Goal: Transaction & Acquisition: Purchase product/service

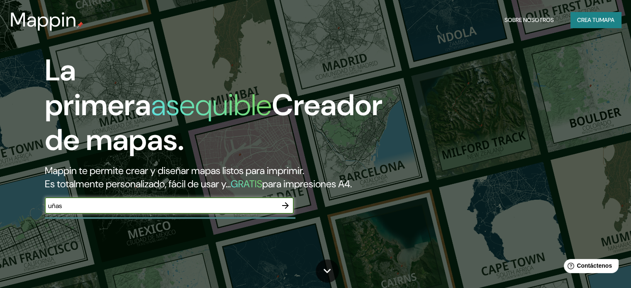
scroll to position [34, 0]
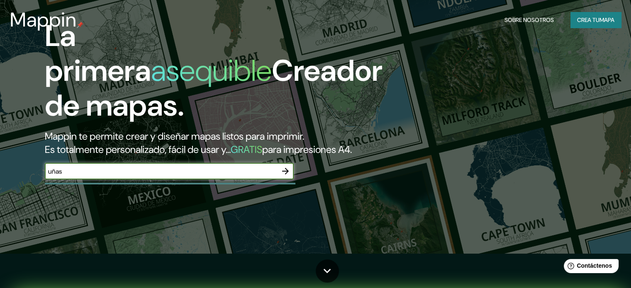
click at [184, 176] on input "uñas" at bounding box center [161, 172] width 232 height 10
click at [179, 176] on input "uñas" at bounding box center [161, 172] width 232 height 10
type input "huancayo"
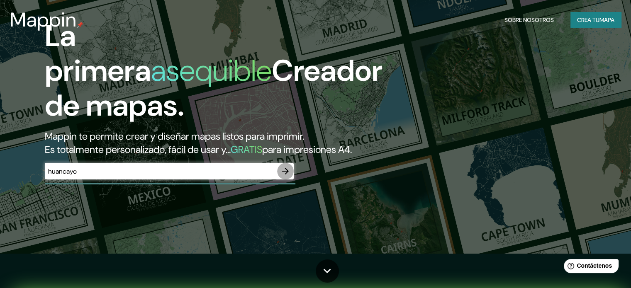
click at [284, 176] on icon "button" at bounding box center [285, 171] width 10 height 10
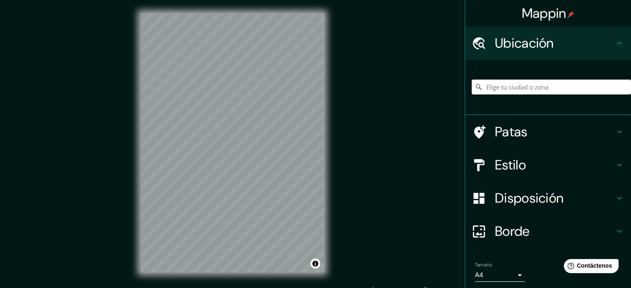
click at [513, 89] on input "Elige tu ciudad o zona" at bounding box center [550, 87] width 159 height 15
paste input "-12.025284159062624, -75.18660249839454"
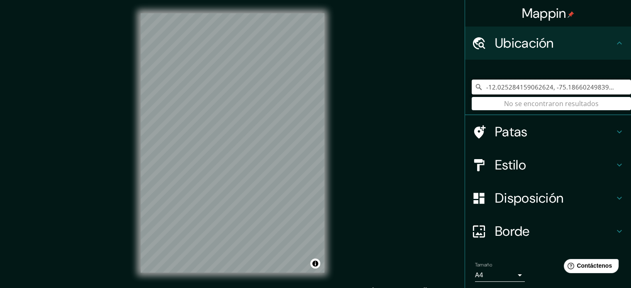
drag, startPoint x: 602, startPoint y: 87, endPoint x: 466, endPoint y: 93, distance: 136.1
click at [471, 93] on input "-12.025284159062624, -75.18660249839454" at bounding box center [550, 87] width 159 height 15
type input "4"
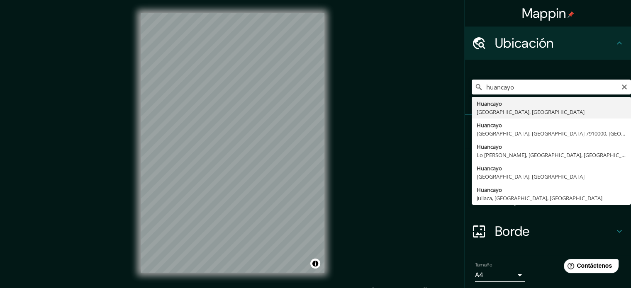
type input "Huancayo, Junin, [GEOGRAPHIC_DATA]"
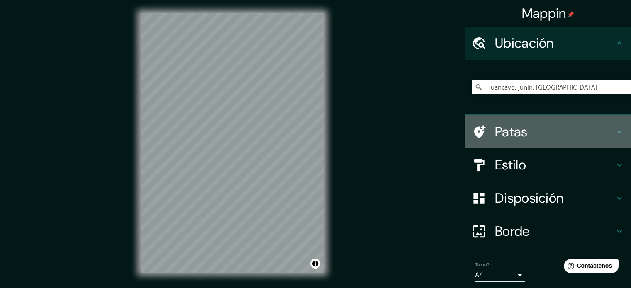
click at [569, 128] on h4 "Patas" at bounding box center [554, 132] width 119 height 17
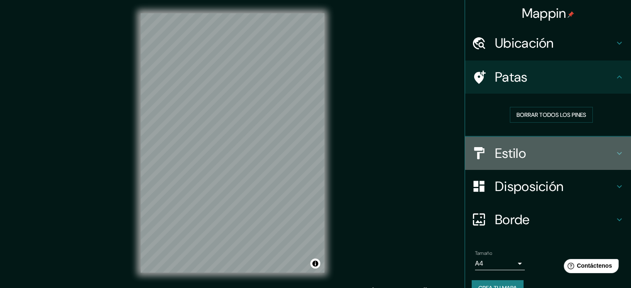
click at [559, 147] on h4 "Estilo" at bounding box center [554, 153] width 119 height 17
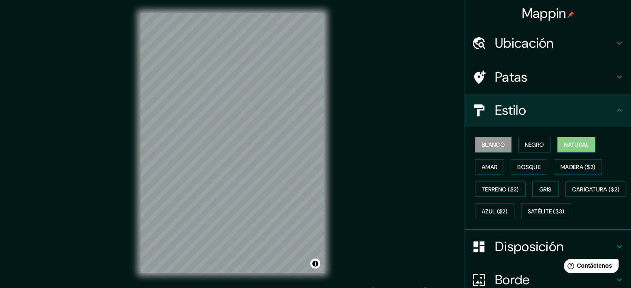
scroll to position [41, 0]
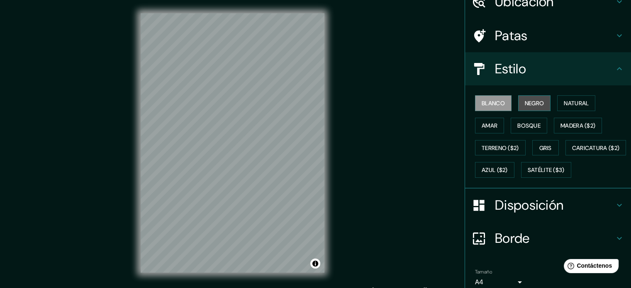
click at [525, 100] on font "Negro" at bounding box center [534, 103] width 19 height 7
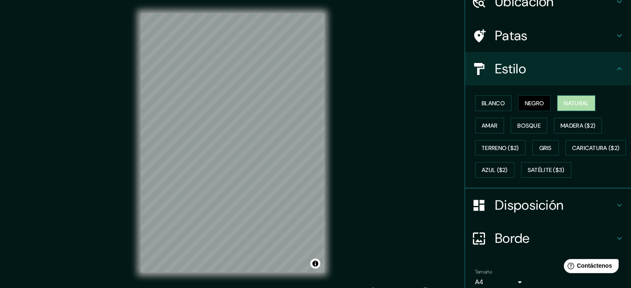
click at [567, 95] on button "Natural" at bounding box center [576, 103] width 38 height 16
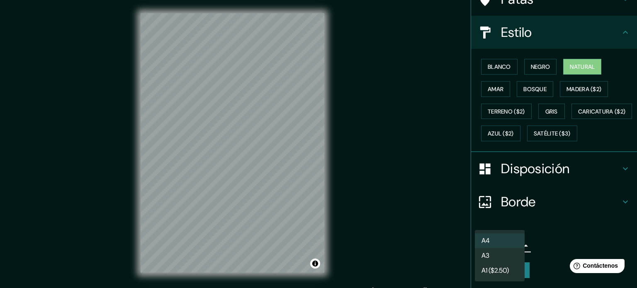
click at [512, 245] on body "Mappin Ubicación Huancayo, Junin, [GEOGRAPHIC_DATA] Patas Estilo Blanco Negro N…" at bounding box center [318, 144] width 637 height 288
click at [508, 274] on font "A1 ($2.50)" at bounding box center [494, 271] width 27 height 9
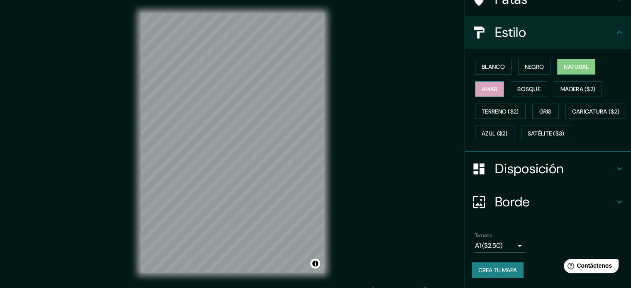
click at [491, 85] on font "Amar" at bounding box center [489, 88] width 16 height 7
click at [524, 84] on font "Bosque" at bounding box center [528, 89] width 23 height 11
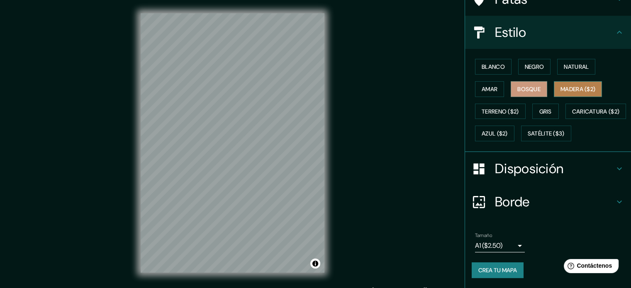
click at [557, 81] on button "Madera ($2)" at bounding box center [578, 89] width 48 height 16
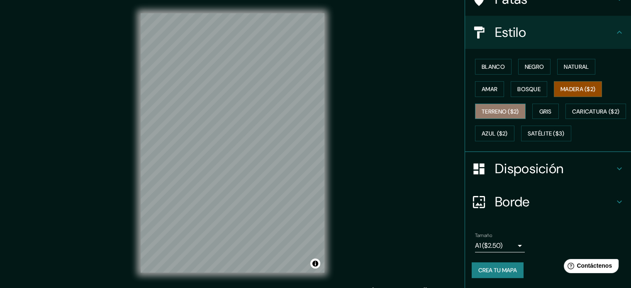
click at [481, 108] on font "Terreno ($2)" at bounding box center [499, 111] width 37 height 7
click at [523, 88] on div "Blanco Negro Natural Amar Bosque Madera ($2) Terreno ($2) Gris Caricatura ($2) …" at bounding box center [550, 100] width 159 height 89
click at [576, 85] on font "Madera ($2)" at bounding box center [577, 88] width 35 height 7
click at [495, 108] on font "Terreno ($2)" at bounding box center [499, 111] width 37 height 7
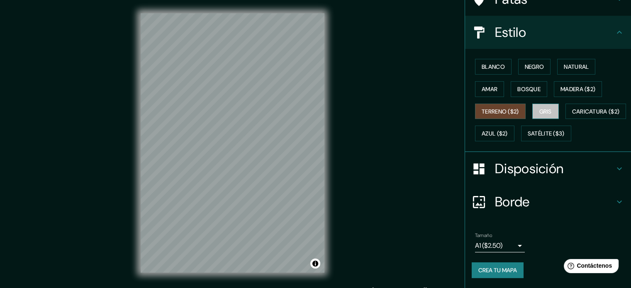
click at [540, 108] on font "Gris" at bounding box center [545, 111] width 12 height 7
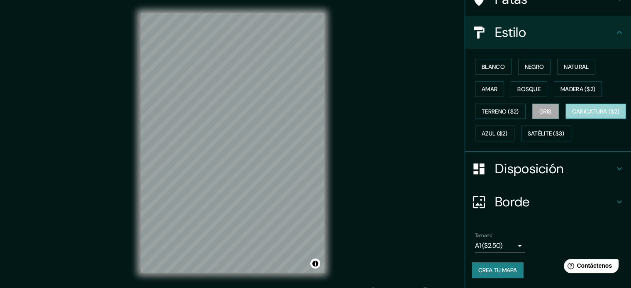
click at [572, 112] on font "Caricatura ($2)" at bounding box center [596, 111] width 48 height 7
click at [514, 126] on button "Azul ($2)" at bounding box center [494, 134] width 39 height 16
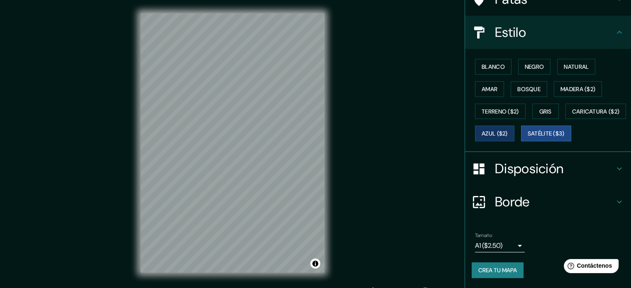
click at [527, 138] on font "Satélite ($3)" at bounding box center [545, 133] width 37 height 11
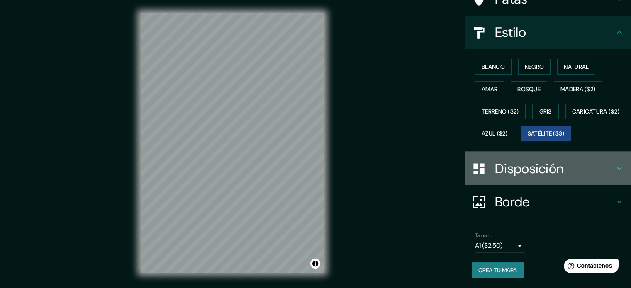
click at [542, 163] on font "Disposición" at bounding box center [529, 168] width 68 height 17
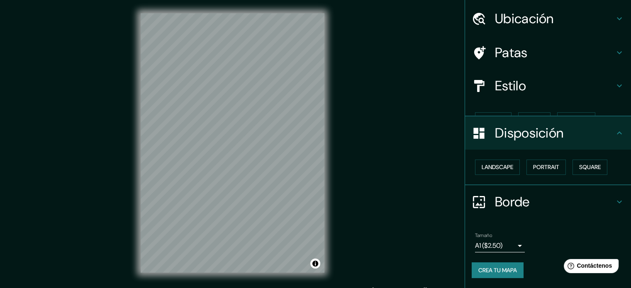
scroll to position [10, 0]
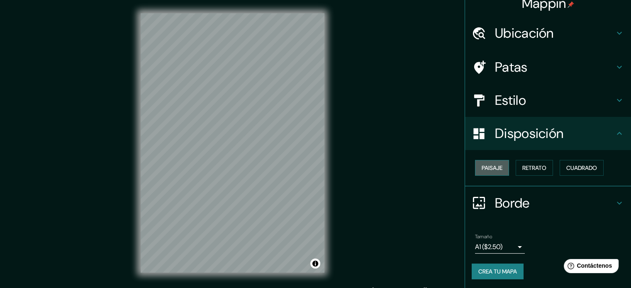
click at [501, 170] on button "Paisaje" at bounding box center [492, 168] width 34 height 16
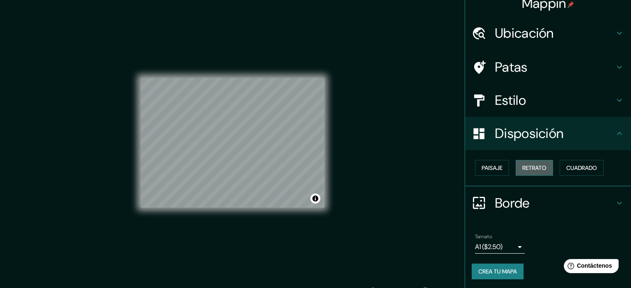
click at [515, 169] on button "Retrato" at bounding box center [533, 168] width 37 height 16
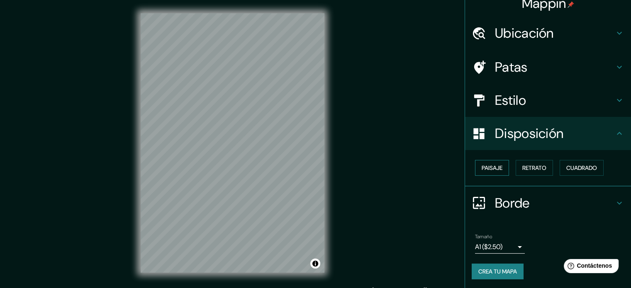
click at [481, 166] on font "Paisaje" at bounding box center [491, 167] width 21 height 7
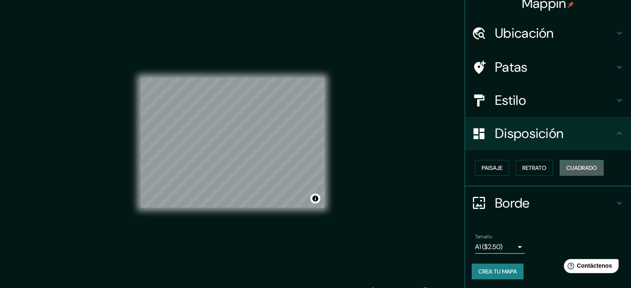
click at [576, 161] on button "Cuadrado" at bounding box center [581, 168] width 44 height 16
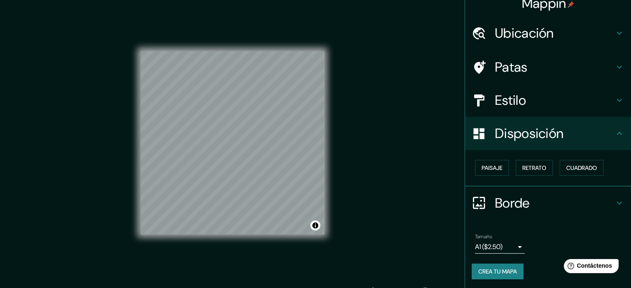
click at [540, 107] on h4 "Estilo" at bounding box center [554, 100] width 119 height 17
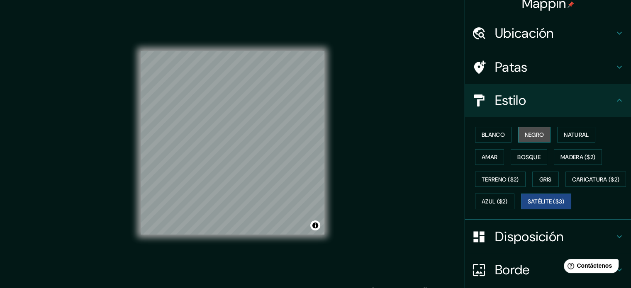
click at [535, 128] on button "Negro" at bounding box center [534, 135] width 33 height 16
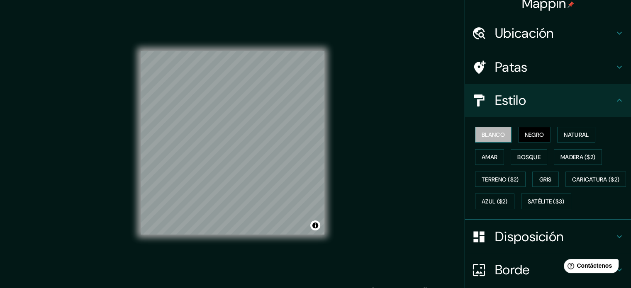
click at [481, 132] on font "Blanco" at bounding box center [492, 134] width 23 height 7
click at [573, 134] on font "Natural" at bounding box center [576, 134] width 25 height 7
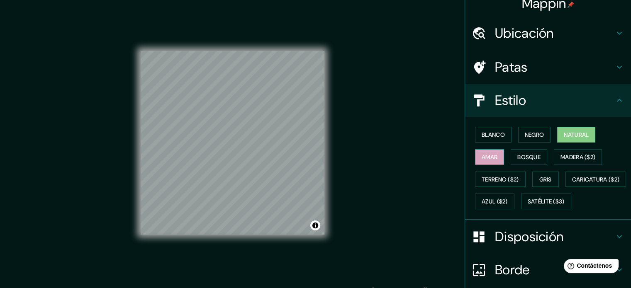
click at [486, 155] on font "Amar" at bounding box center [489, 156] width 16 height 7
click at [517, 152] on font "Bosque" at bounding box center [528, 157] width 23 height 11
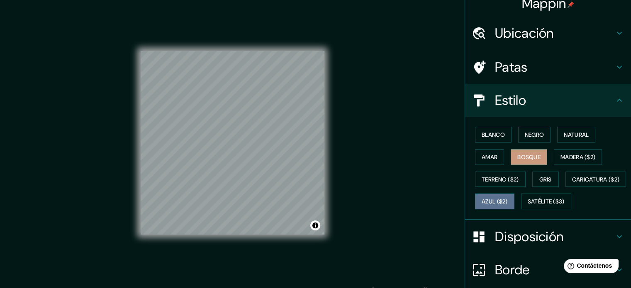
click at [514, 194] on button "Azul ($2)" at bounding box center [494, 202] width 39 height 16
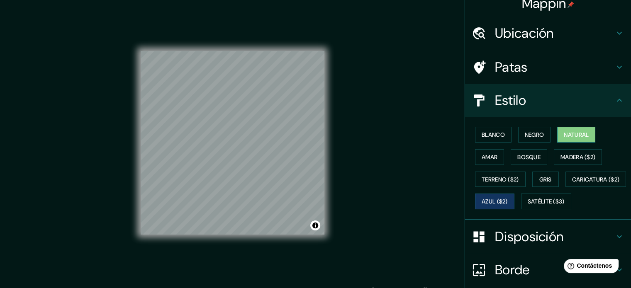
click at [579, 137] on font "Natural" at bounding box center [576, 134] width 25 height 7
click at [536, 131] on font "Negro" at bounding box center [534, 134] width 19 height 7
click at [518, 133] on button "Negro" at bounding box center [534, 135] width 33 height 16
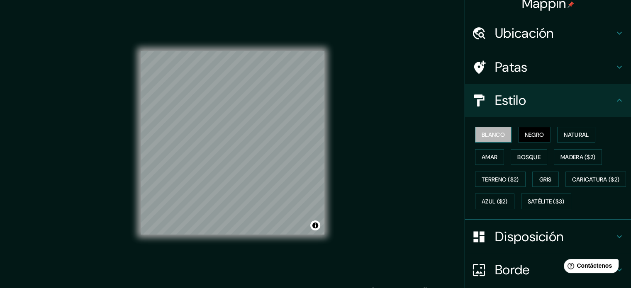
click at [488, 134] on font "Blanco" at bounding box center [492, 134] width 23 height 7
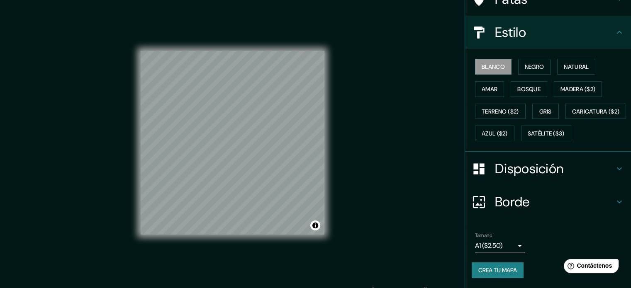
click at [516, 200] on font "Borde" at bounding box center [512, 201] width 35 height 17
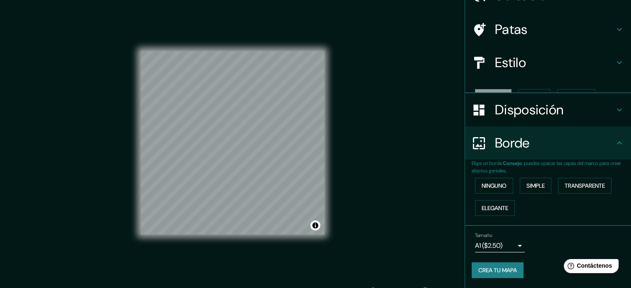
scroll to position [33, 0]
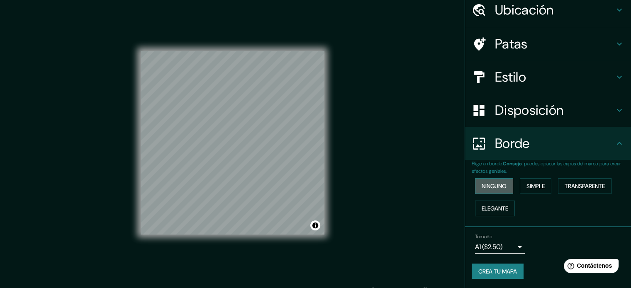
click at [496, 180] on button "Ninguno" at bounding box center [494, 186] width 38 height 16
click at [526, 178] on button "Simple" at bounding box center [536, 186] width 32 height 16
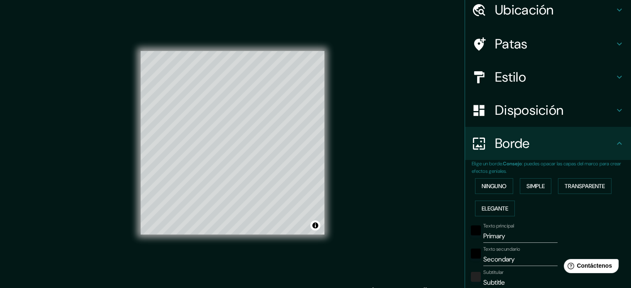
click at [571, 176] on div "Ninguno Simple Transparente Elegante" at bounding box center [550, 197] width 159 height 45
click at [575, 180] on button "Transparente" at bounding box center [584, 186] width 53 height 16
click at [487, 192] on button "Ninguno" at bounding box center [494, 186] width 38 height 16
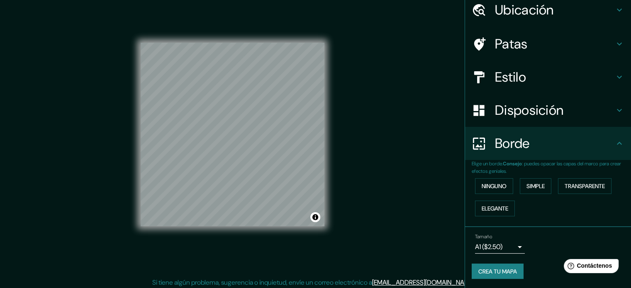
scroll to position [11, 0]
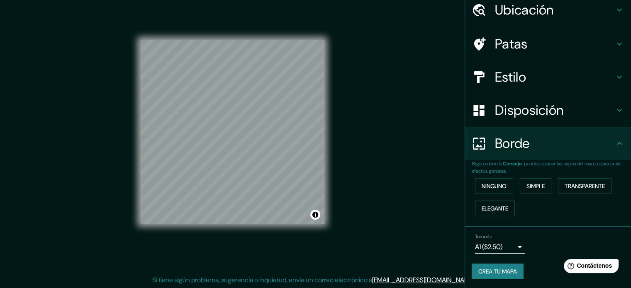
click at [505, 245] on body "Mappin Ubicación Huancayo, Junin, [GEOGRAPHIC_DATA] Patas Estilo Disposición Bo…" at bounding box center [315, 133] width 631 height 288
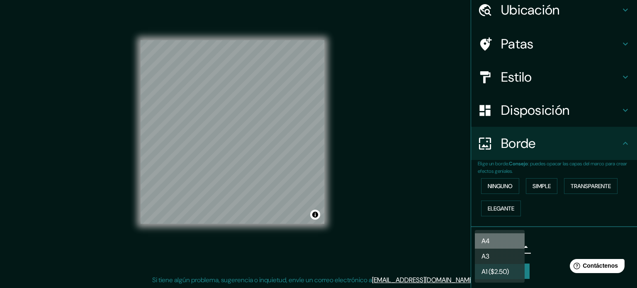
click at [506, 243] on li "A4" at bounding box center [500, 240] width 50 height 15
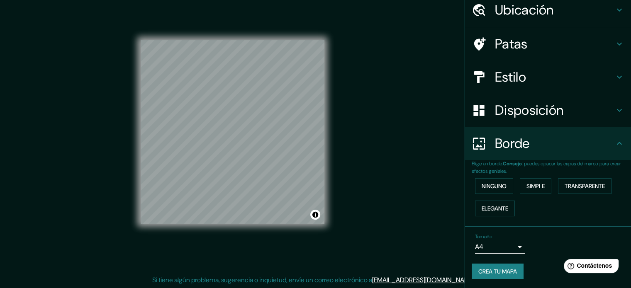
click at [488, 271] on font "Crea tu mapa" at bounding box center [497, 271] width 39 height 7
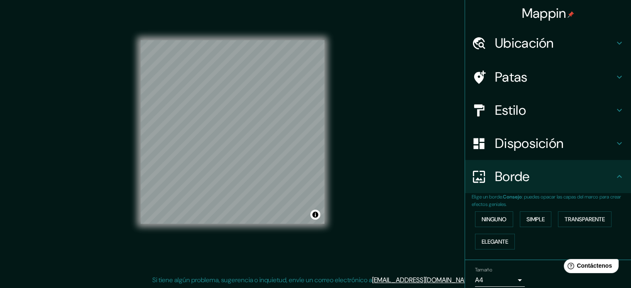
scroll to position [33, 0]
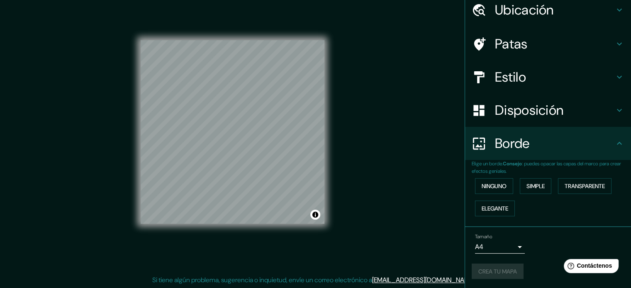
click at [514, 273] on div "Crea tu mapa" at bounding box center [547, 272] width 153 height 16
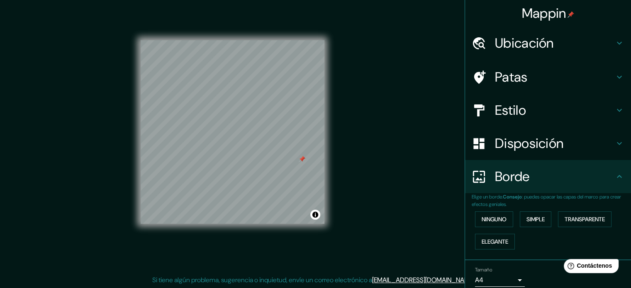
scroll to position [0, 0]
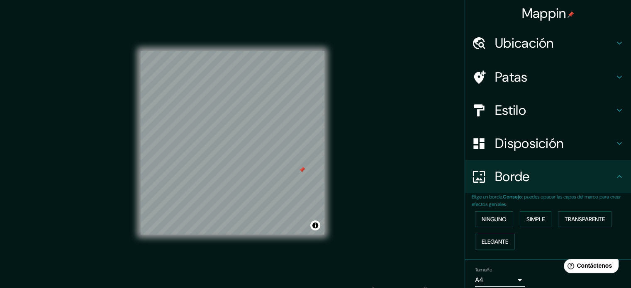
click at [304, 172] on div at bounding box center [302, 170] width 7 height 7
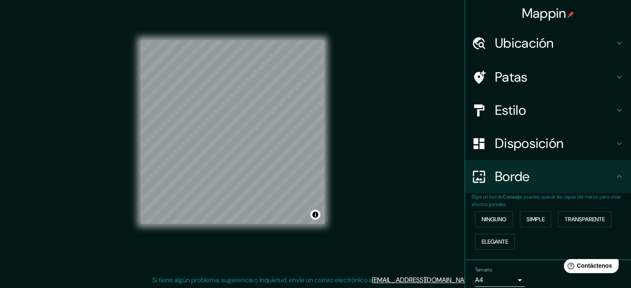
scroll to position [33, 0]
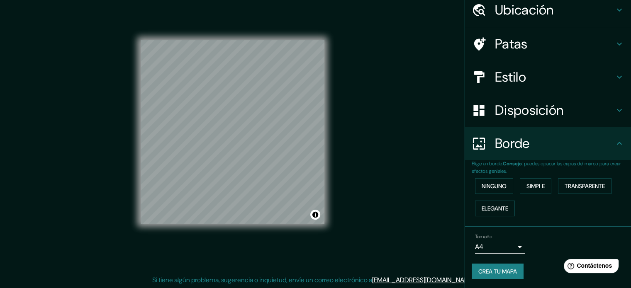
click at [498, 266] on font "Crea tu mapa" at bounding box center [497, 271] width 39 height 11
drag, startPoint x: 328, startPoint y: 179, endPoint x: 395, endPoint y: 132, distance: 81.9
click at [395, 132] on div "Mappin Ubicación Huancayo, Junin, [GEOGRAPHIC_DATA] Patas Estilo Disposición Bo…" at bounding box center [315, 138] width 631 height 299
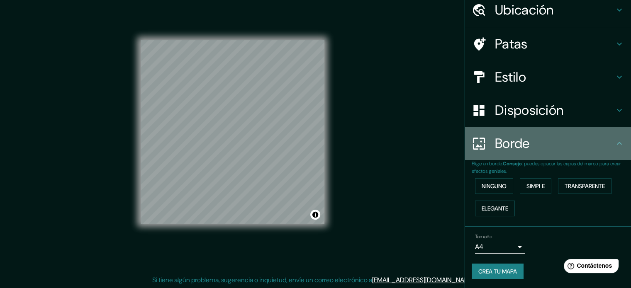
click at [606, 141] on h4 "Borde" at bounding box center [554, 143] width 119 height 17
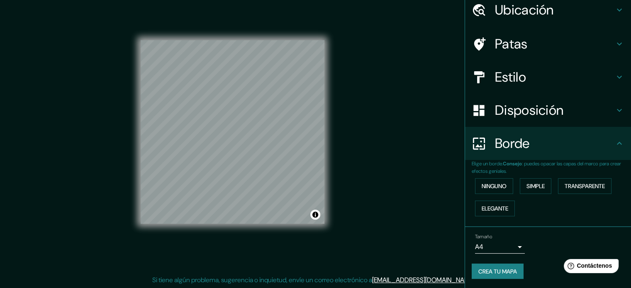
click at [599, 143] on h4 "Borde" at bounding box center [554, 143] width 119 height 17
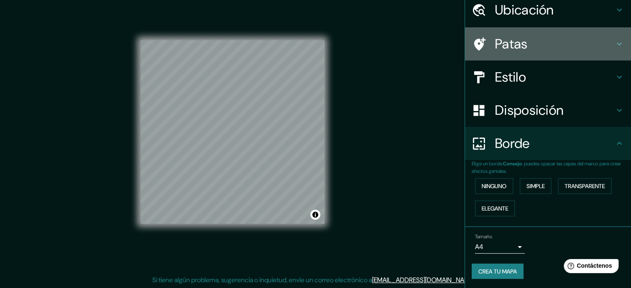
click at [560, 32] on div "Patas" at bounding box center [548, 43] width 166 height 33
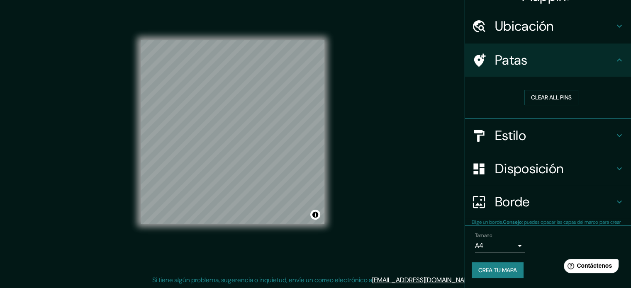
scroll to position [17, 0]
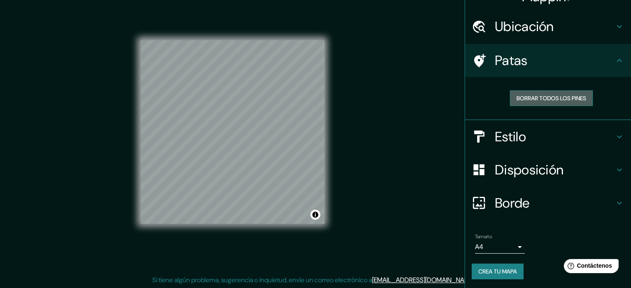
click at [547, 96] on font "Borrar todos los pines" at bounding box center [551, 98] width 70 height 7
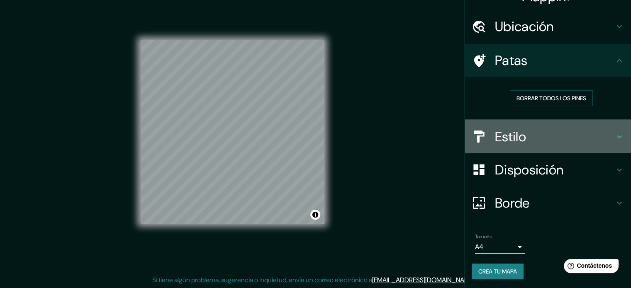
click at [539, 131] on h4 "Estilo" at bounding box center [554, 137] width 119 height 17
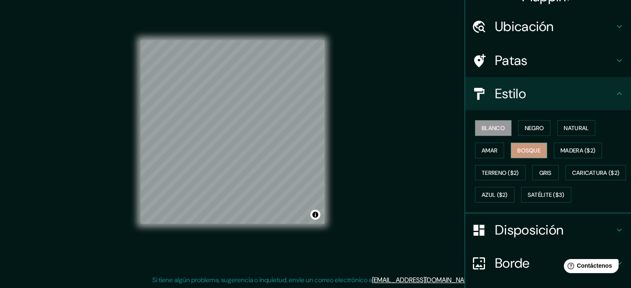
scroll to position [58, 0]
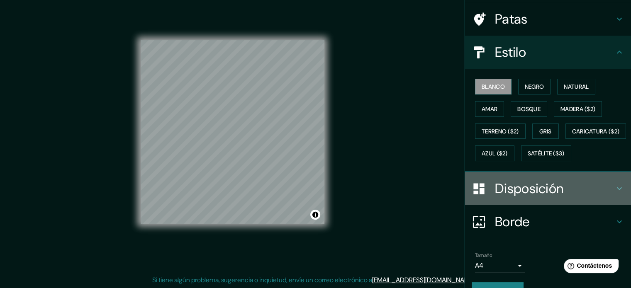
click at [529, 197] on font "Disposición" at bounding box center [529, 188] width 68 height 17
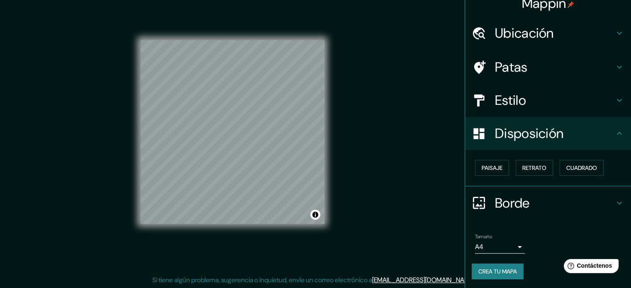
scroll to position [0, 0]
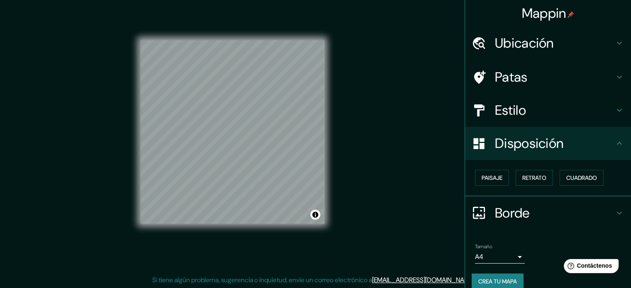
click at [406, 184] on div "Mappin Ubicación Huancayo, Junin, [GEOGRAPHIC_DATA] Patas Estilo Disposición Pa…" at bounding box center [315, 138] width 631 height 299
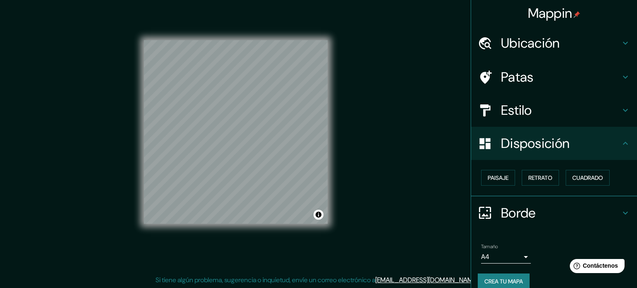
click at [501, 255] on body "Mappin Ubicación Huancayo, Junin, [GEOGRAPHIC_DATA] Patas Estilo Disposición Pa…" at bounding box center [318, 133] width 637 height 288
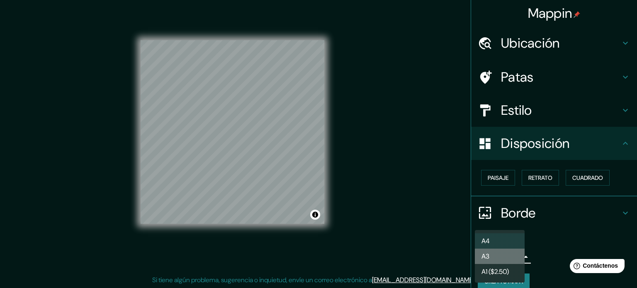
click at [495, 257] on li "A3" at bounding box center [500, 256] width 50 height 15
type input "a4"
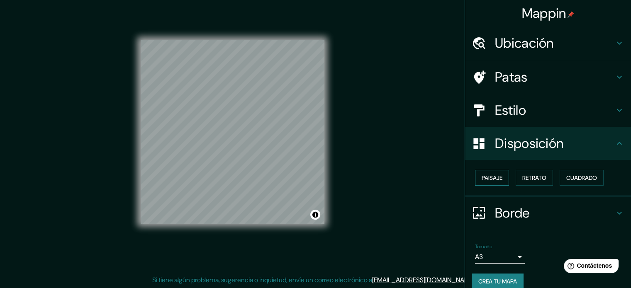
click at [481, 182] on font "Paisaje" at bounding box center [491, 178] width 21 height 11
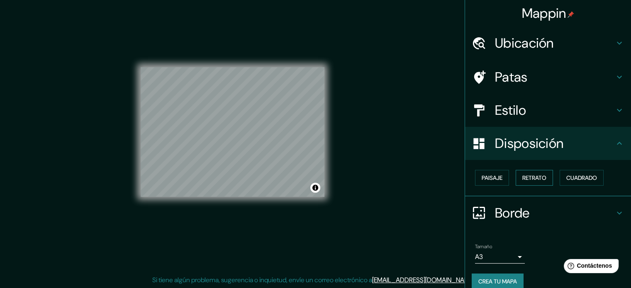
click at [522, 177] on font "Retrato" at bounding box center [534, 177] width 24 height 7
